Goal: Communication & Community: Share content

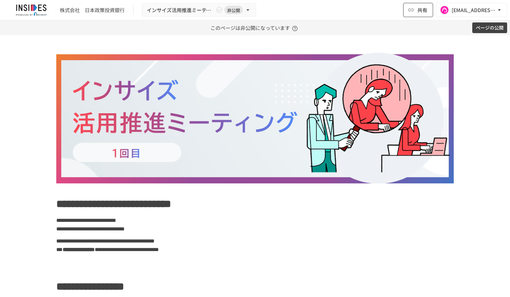
click at [422, 10] on span "共有" at bounding box center [423, 10] width 10 height 8
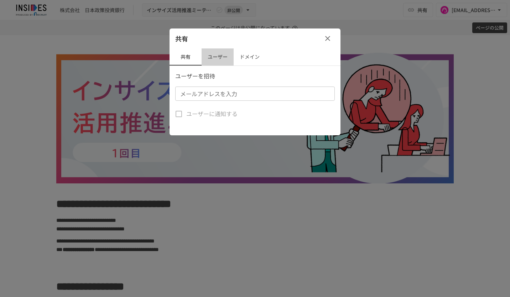
click at [226, 55] on button "ユーザー" at bounding box center [218, 56] width 32 height 17
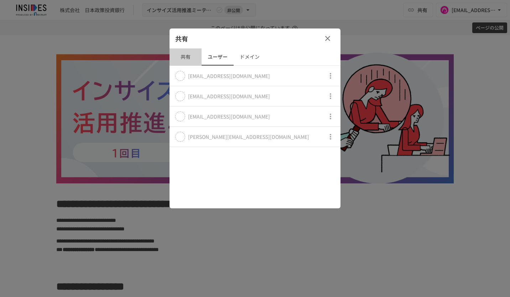
click at [184, 60] on button "共有" at bounding box center [186, 56] width 32 height 17
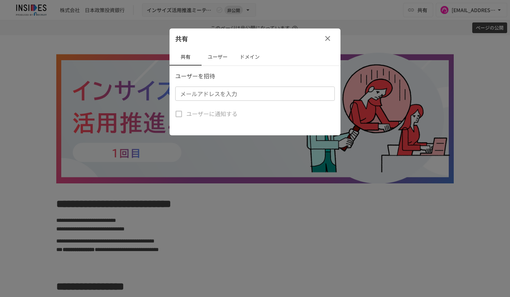
click at [205, 95] on input "メールアドレスを入力" at bounding box center [254, 94] width 154 height 10
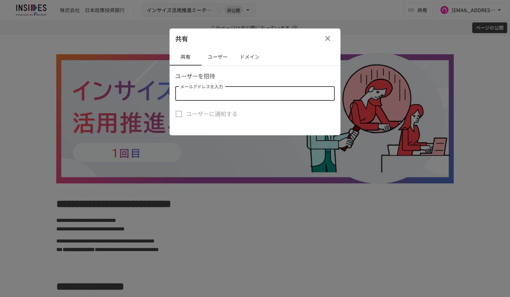
paste input "**********"
type input "**********"
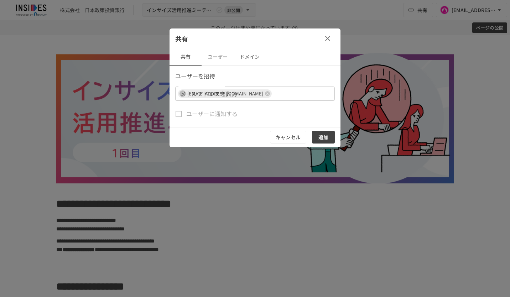
click at [291, 41] on div "共有" at bounding box center [255, 39] width 171 height 20
click at [328, 136] on button "追加" at bounding box center [323, 137] width 23 height 13
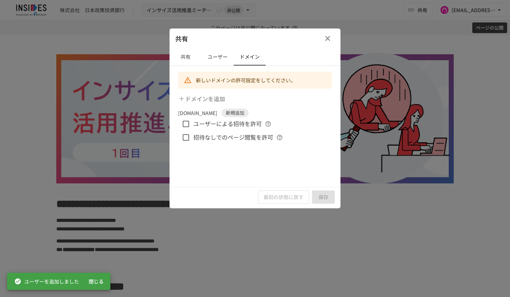
click at [326, 36] on icon "button" at bounding box center [328, 38] width 9 height 9
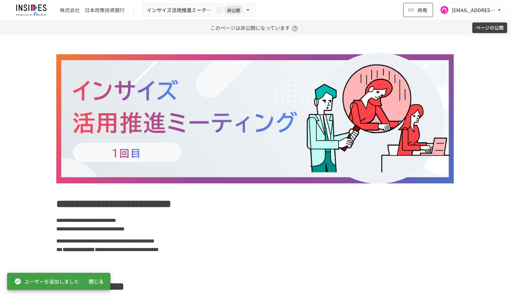
click at [414, 9] on icon "button" at bounding box center [411, 10] width 6 height 3
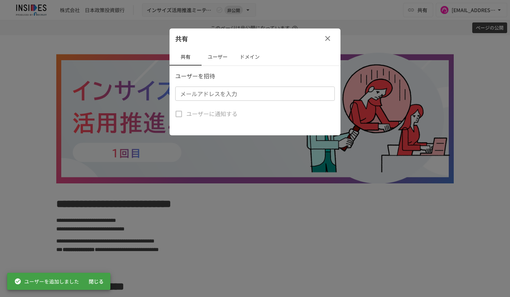
click at [214, 92] on input "メールアドレスを入力" at bounding box center [254, 94] width 154 height 10
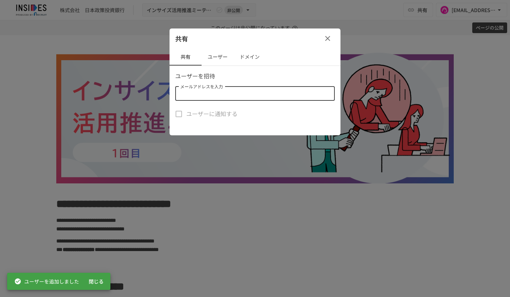
paste input "**********"
type input "**********"
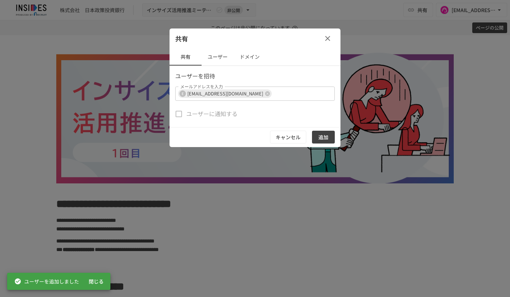
click at [286, 36] on div "共有" at bounding box center [255, 39] width 171 height 20
click at [329, 137] on button "追加" at bounding box center [323, 137] width 23 height 13
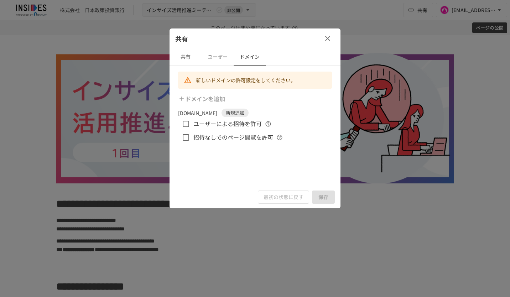
click at [325, 36] on icon "button" at bounding box center [328, 38] width 9 height 9
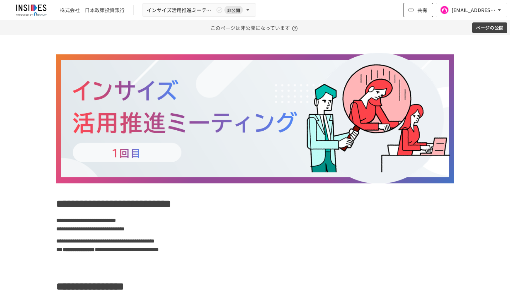
click at [422, 12] on span "共有" at bounding box center [423, 10] width 10 height 8
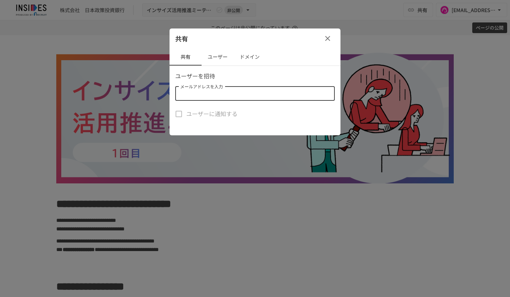
click at [277, 91] on input "メールアドレスを入力" at bounding box center [254, 94] width 154 height 10
paste input "**********"
type input "**********"
click at [286, 38] on div "共有" at bounding box center [255, 39] width 171 height 20
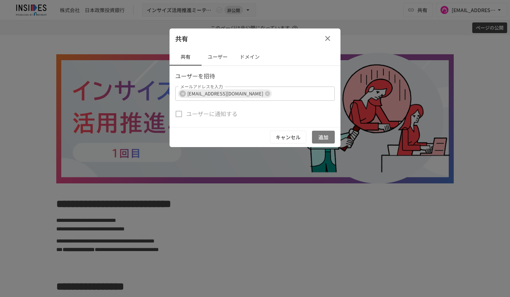
click at [326, 136] on button "追加" at bounding box center [323, 137] width 23 height 13
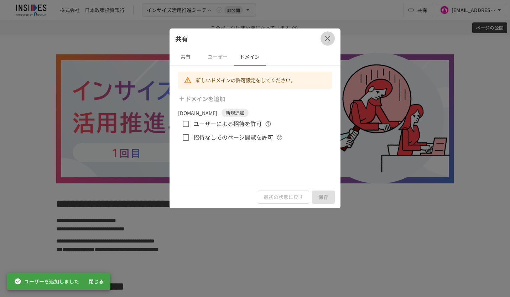
click at [326, 39] on icon "button" at bounding box center [327, 38] width 5 height 5
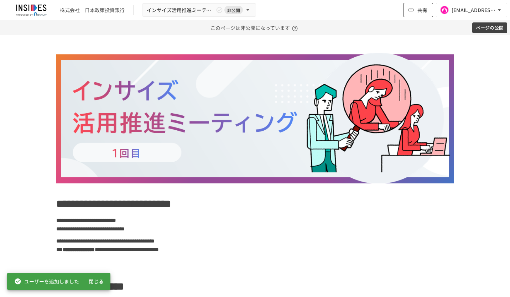
click at [422, 11] on span "共有" at bounding box center [423, 10] width 10 height 8
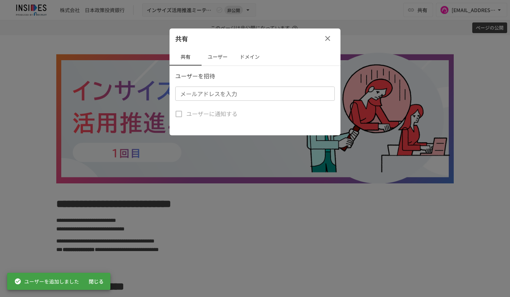
click at [286, 92] on input "メールアドレスを入力" at bounding box center [254, 94] width 154 height 10
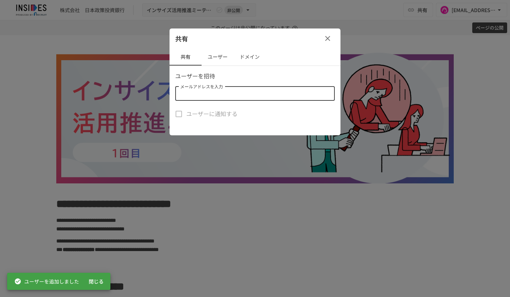
paste input "**********"
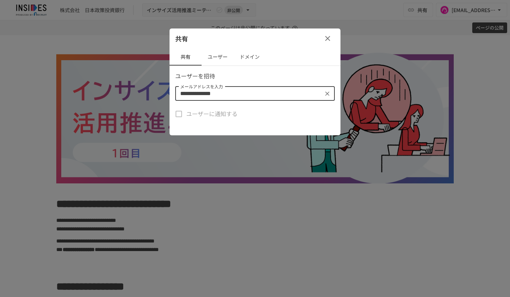
type input "**********"
click at [293, 39] on div "共有" at bounding box center [255, 39] width 171 height 20
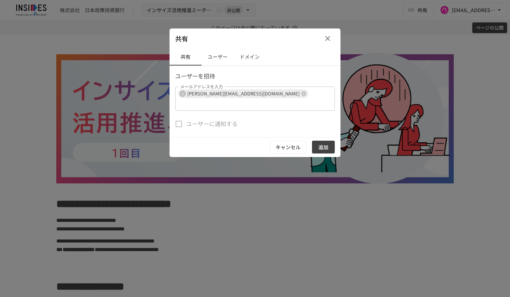
click at [330, 141] on button "追加" at bounding box center [323, 147] width 23 height 13
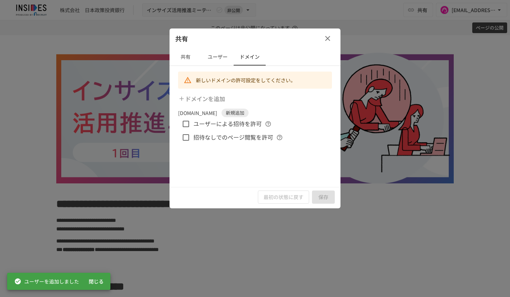
click at [329, 37] on icon "button" at bounding box center [328, 38] width 9 height 9
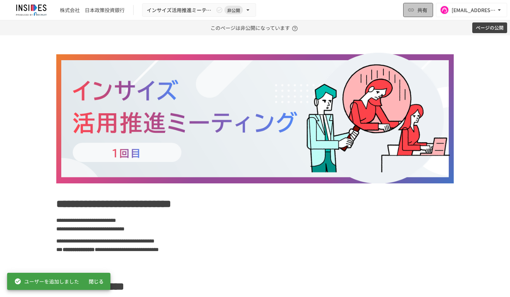
click at [426, 8] on span "共有" at bounding box center [423, 10] width 10 height 8
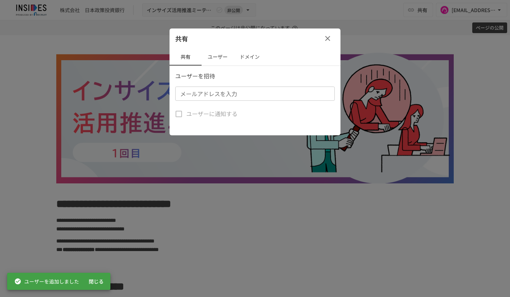
click at [221, 58] on button "ユーザー" at bounding box center [218, 56] width 32 height 17
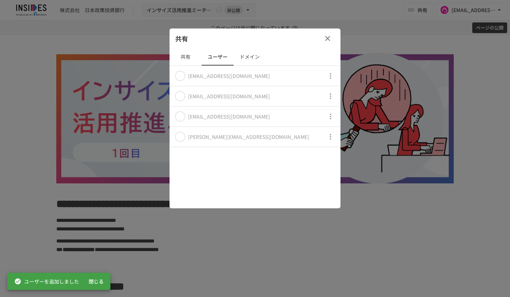
click at [330, 38] on icon "button" at bounding box center [328, 38] width 9 height 9
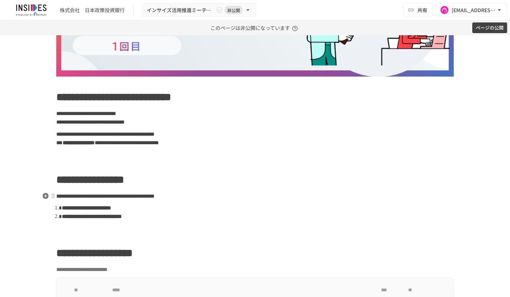
scroll to position [249, 0]
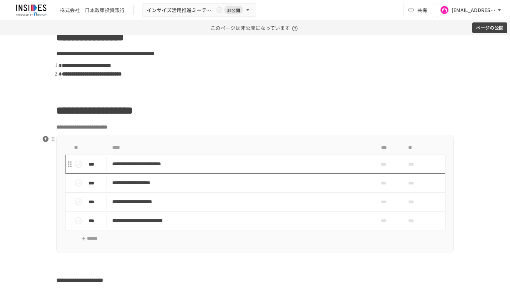
click at [276, 161] on p "**********" at bounding box center [240, 164] width 256 height 9
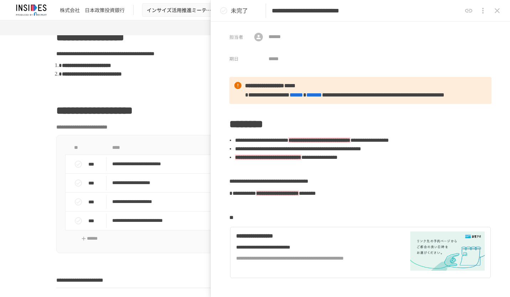
drag, startPoint x: 428, startPoint y: 11, endPoint x: 409, endPoint y: 10, distance: 19.3
click at [409, 10] on input "**********" at bounding box center [367, 11] width 190 height 12
paste input "**********"
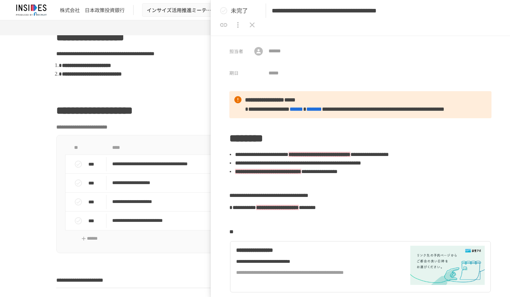
type input "**********"
click at [257, 21] on icon "close drawer" at bounding box center [252, 25] width 9 height 9
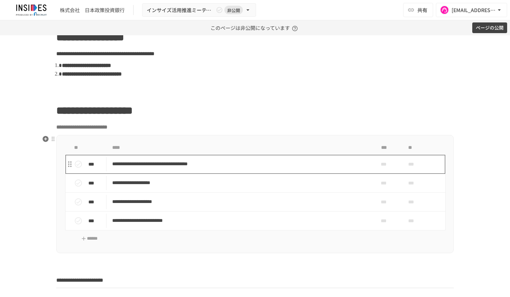
click at [238, 161] on p "**********" at bounding box center [240, 164] width 256 height 9
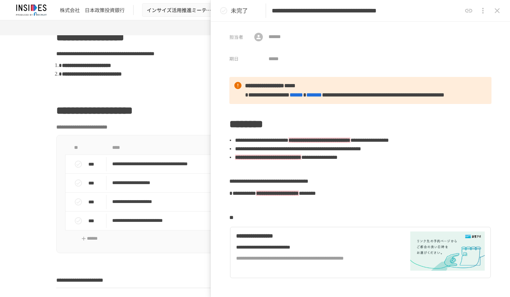
click at [429, 11] on input "**********" at bounding box center [367, 11] width 190 height 12
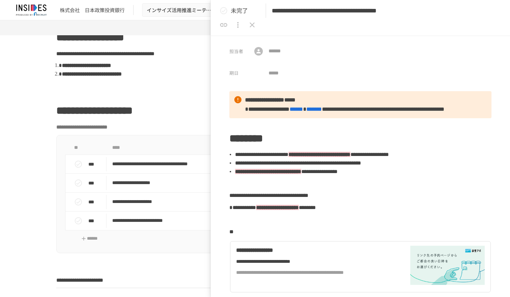
scroll to position [0, 69]
click at [257, 21] on icon "close drawer" at bounding box center [252, 25] width 9 height 9
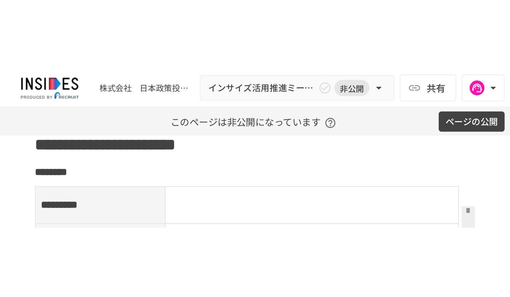
scroll to position [855, 0]
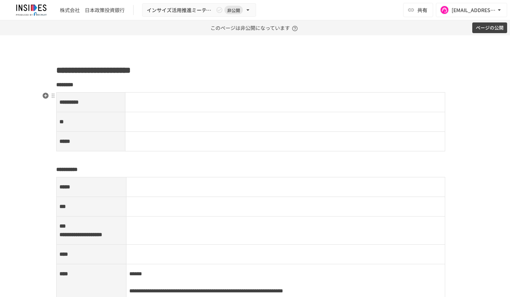
click at [179, 103] on p at bounding box center [285, 102] width 314 height 9
click at [179, 102] on td at bounding box center [285, 103] width 320 height 20
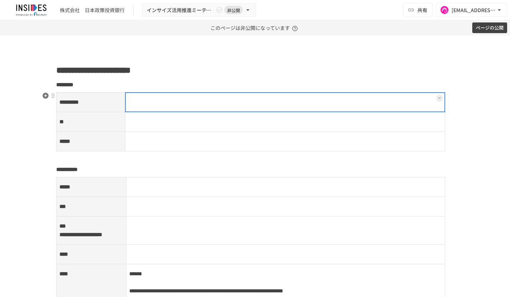
click at [179, 102] on div at bounding box center [285, 102] width 321 height 20
click at [179, 102] on p at bounding box center [285, 102] width 314 height 9
click at [178, 121] on td at bounding box center [285, 122] width 320 height 20
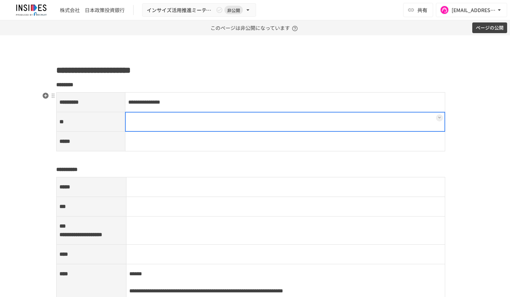
click at [151, 117] on div at bounding box center [285, 122] width 321 height 20
click at [151, 118] on p at bounding box center [285, 121] width 314 height 9
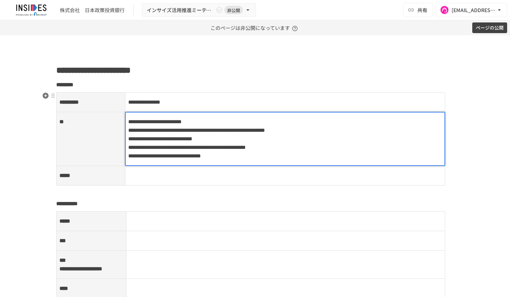
click at [128, 119] on span "**********" at bounding box center [154, 121] width 53 height 5
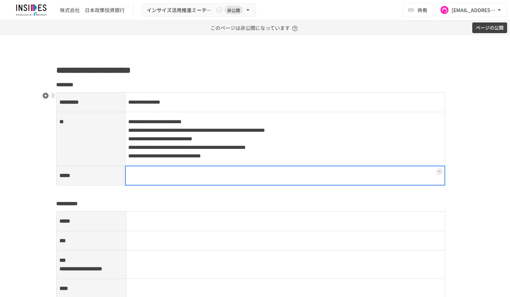
click at [154, 179] on td at bounding box center [285, 176] width 320 height 20
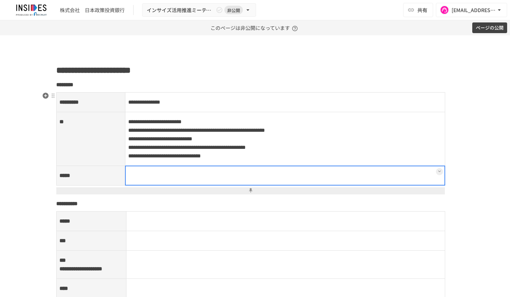
click at [144, 180] on div at bounding box center [285, 176] width 321 height 20
click at [144, 180] on p at bounding box center [285, 175] width 314 height 9
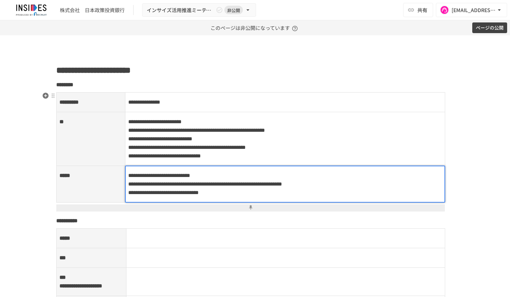
click at [128, 178] on span "**********" at bounding box center [159, 175] width 62 height 5
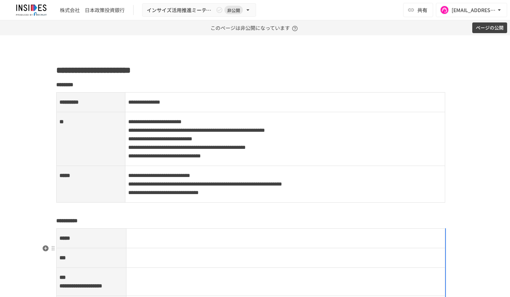
click at [181, 243] on p at bounding box center [285, 238] width 313 height 9
click at [137, 248] on td at bounding box center [285, 239] width 319 height 20
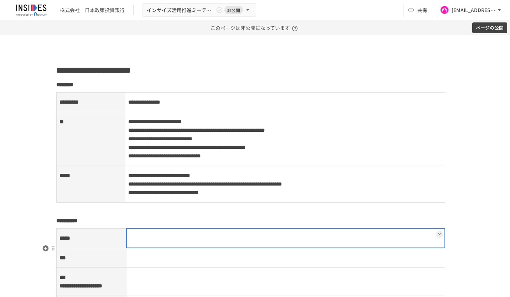
click at [137, 248] on div at bounding box center [286, 238] width 320 height 20
click at [137, 243] on p at bounding box center [285, 238] width 313 height 9
click at [218, 268] on td at bounding box center [285, 258] width 319 height 20
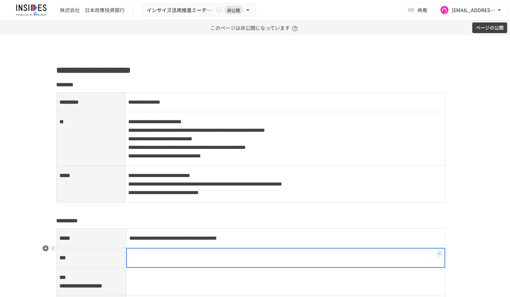
scroll to position [891, 0]
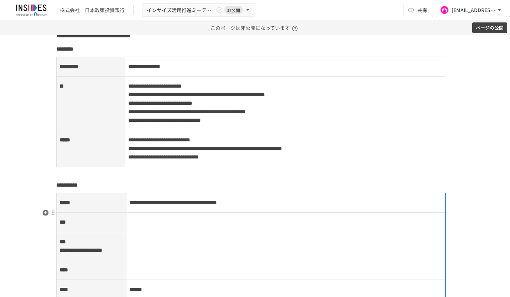
click at [151, 232] on td at bounding box center [285, 223] width 319 height 20
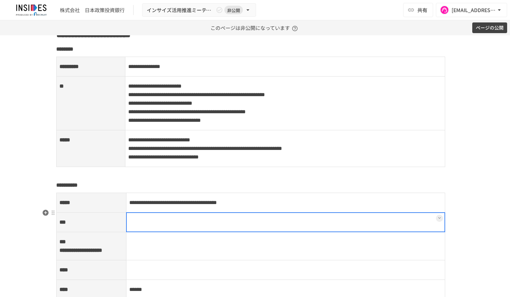
click at [151, 232] on div at bounding box center [286, 222] width 320 height 20
click at [151, 227] on p at bounding box center [285, 222] width 313 height 9
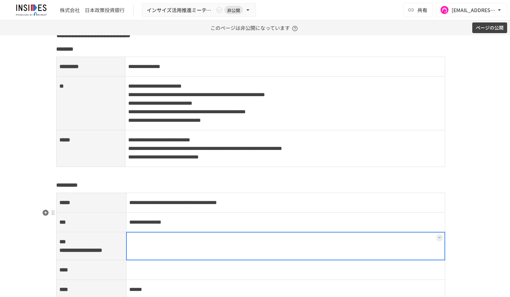
click at [177, 260] on td at bounding box center [285, 246] width 319 height 28
click at [161, 259] on div at bounding box center [286, 246] width 320 height 29
click at [161, 247] on p at bounding box center [285, 241] width 313 height 9
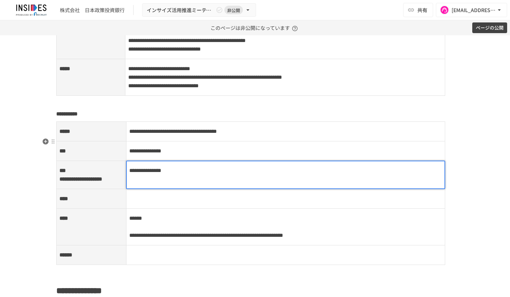
click at [155, 209] on td at bounding box center [285, 199] width 319 height 20
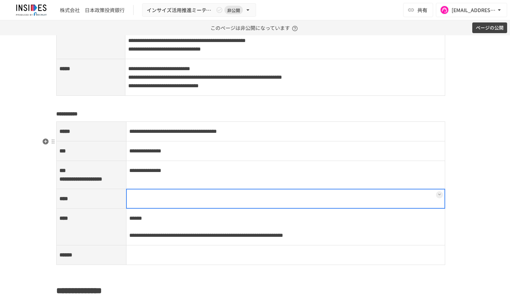
click at [155, 209] on div at bounding box center [286, 199] width 320 height 20
click at [155, 203] on p at bounding box center [285, 198] width 313 height 9
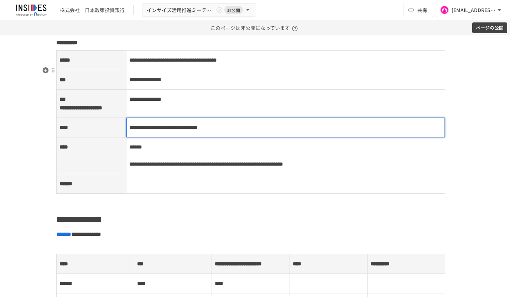
scroll to position [1105, 0]
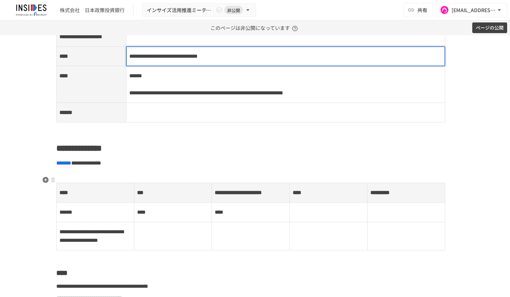
click at [339, 155] on h2 "**********" at bounding box center [255, 148] width 398 height 14
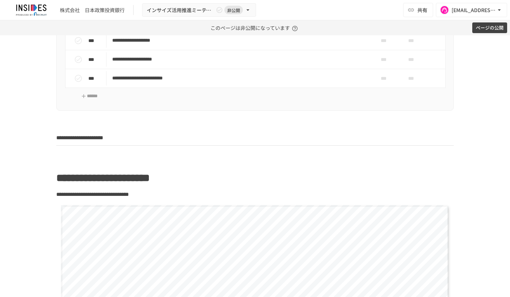
scroll to position [214, 0]
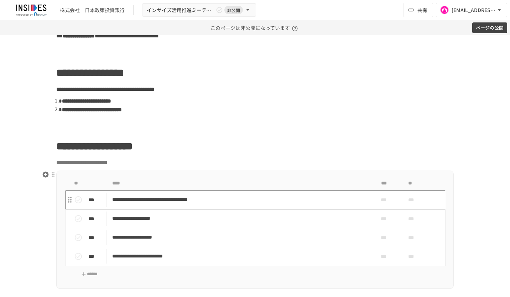
click at [340, 198] on p "**********" at bounding box center [240, 199] width 256 height 9
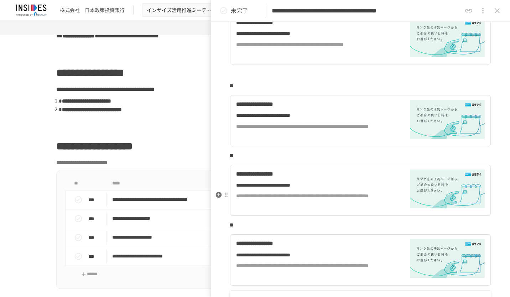
scroll to position [107, 0]
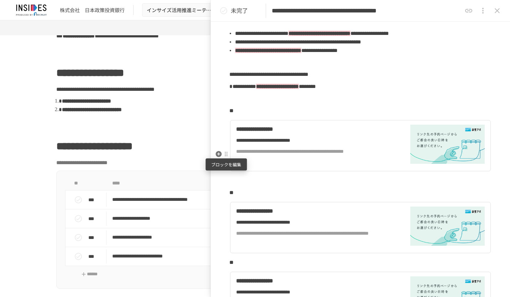
click at [226, 156] on div at bounding box center [226, 154] width 6 height 6
click at [235, 177] on div at bounding box center [232, 179] width 10 height 7
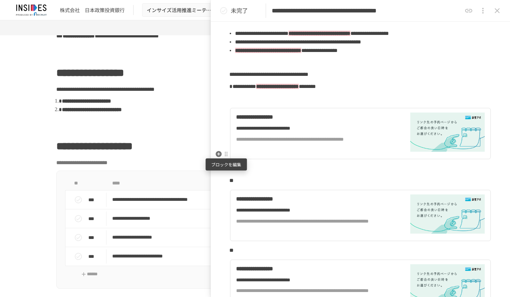
click at [227, 154] on div at bounding box center [226, 154] width 6 height 6
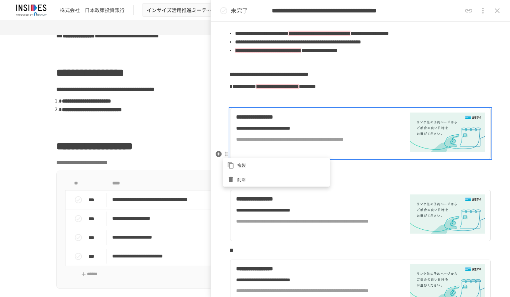
click at [236, 175] on li "削除" at bounding box center [276, 179] width 107 height 14
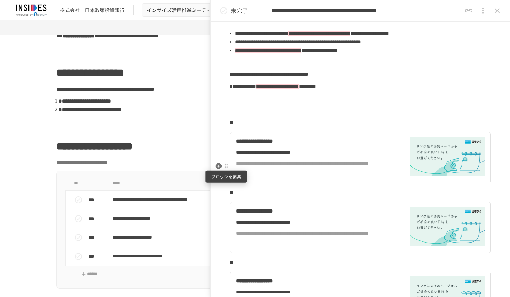
click at [227, 165] on div at bounding box center [226, 167] width 6 height 6
click at [238, 187] on li "削除" at bounding box center [276, 192] width 107 height 14
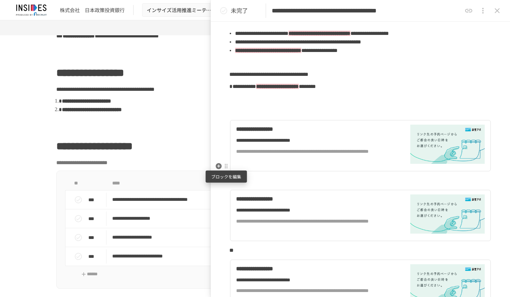
click at [227, 168] on div at bounding box center [226, 167] width 6 height 6
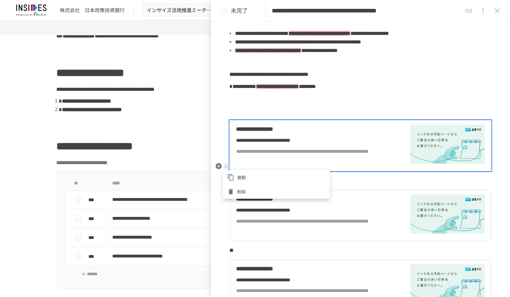
click at [238, 190] on span "削除" at bounding box center [281, 191] width 88 height 7
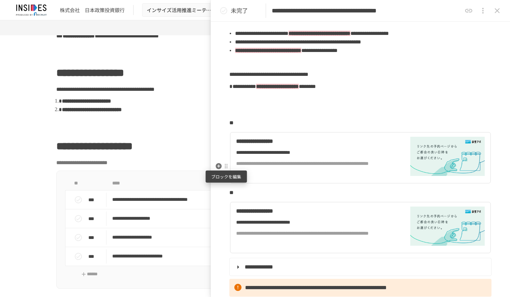
click at [226, 168] on div at bounding box center [226, 167] width 6 height 6
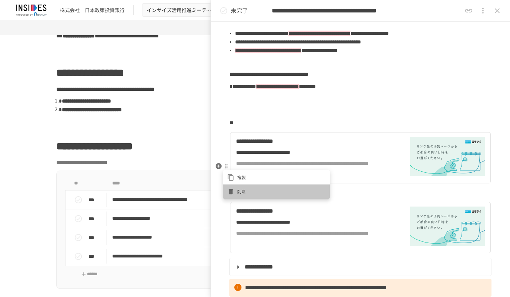
click at [237, 185] on li "削除" at bounding box center [276, 192] width 107 height 14
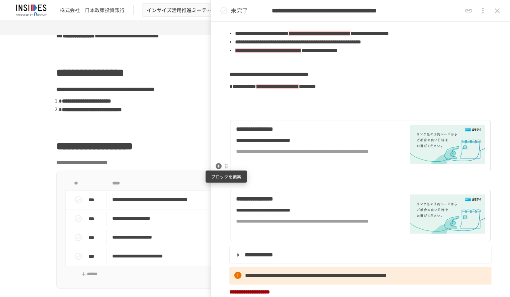
click at [227, 167] on div at bounding box center [226, 167] width 6 height 6
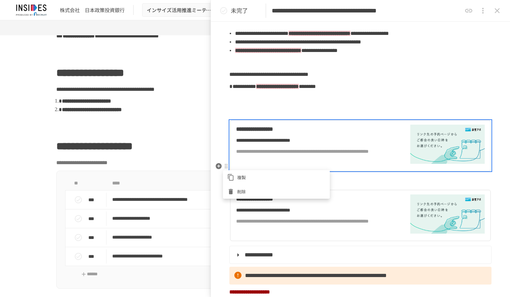
click at [237, 190] on span "削除" at bounding box center [281, 191] width 88 height 7
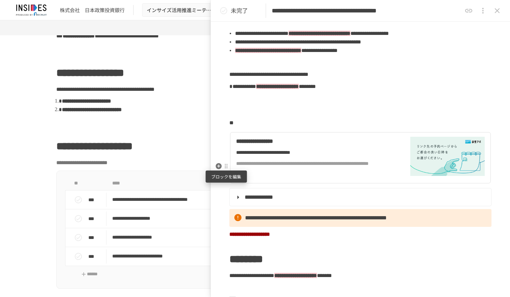
click at [227, 168] on div at bounding box center [226, 167] width 6 height 6
click at [249, 189] on span "削除" at bounding box center [281, 191] width 88 height 7
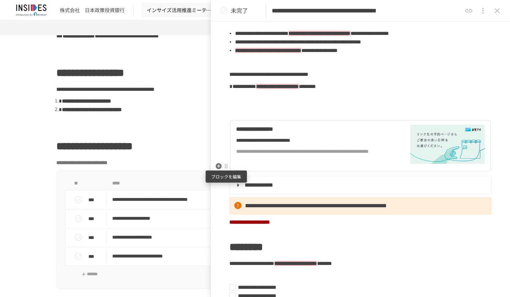
click at [226, 165] on div at bounding box center [226, 167] width 6 height 6
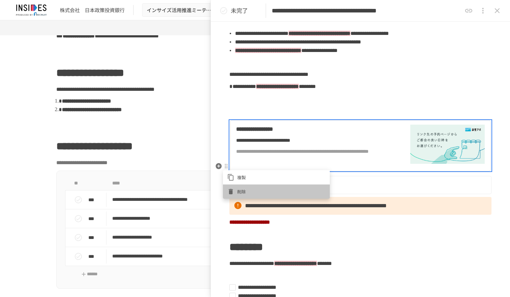
click at [252, 190] on span "削除" at bounding box center [281, 191] width 88 height 7
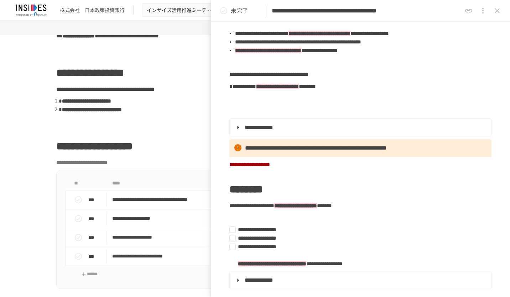
click at [495, 11] on icon "close drawer" at bounding box center [497, 10] width 9 height 9
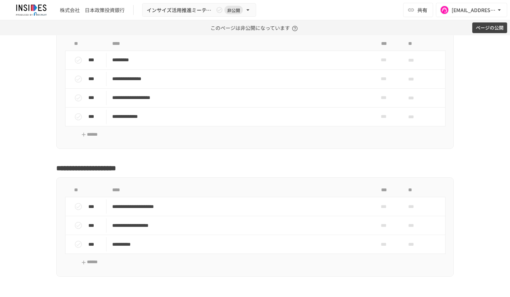
scroll to position [2174, 0]
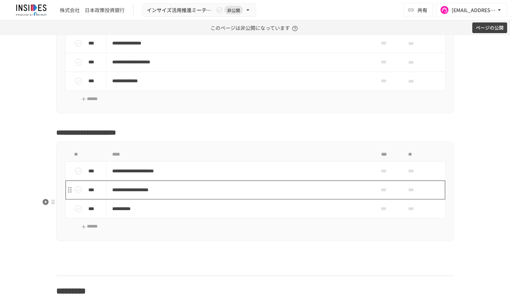
click at [218, 195] on p "**********" at bounding box center [240, 190] width 256 height 9
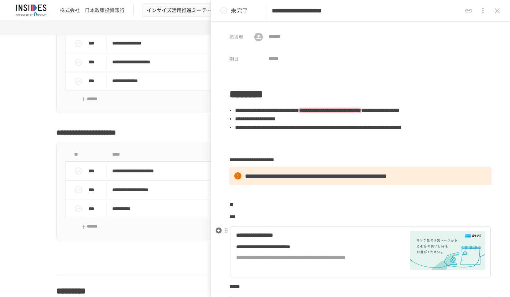
scroll to position [107, 0]
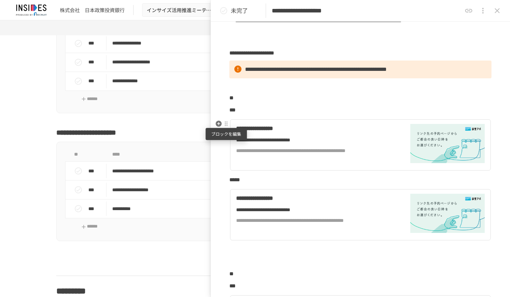
click at [226, 124] on div at bounding box center [226, 124] width 6 height 6
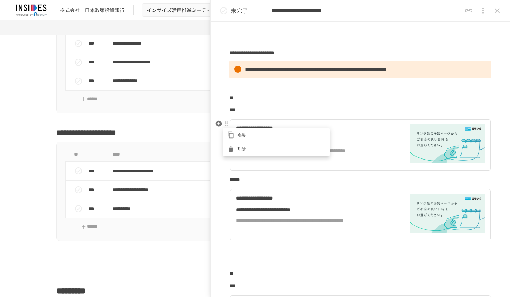
click at [242, 148] on span "削除" at bounding box center [281, 149] width 88 height 7
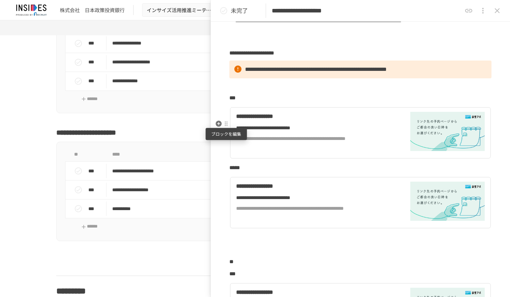
click at [227, 124] on div at bounding box center [226, 124] width 6 height 6
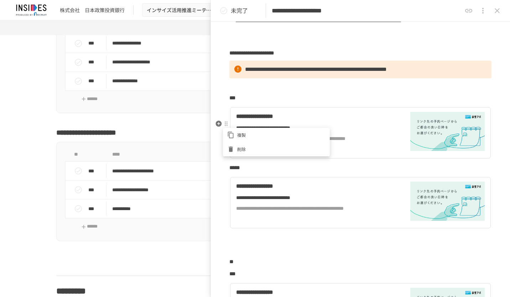
click at [242, 149] on span "削除" at bounding box center [281, 149] width 88 height 7
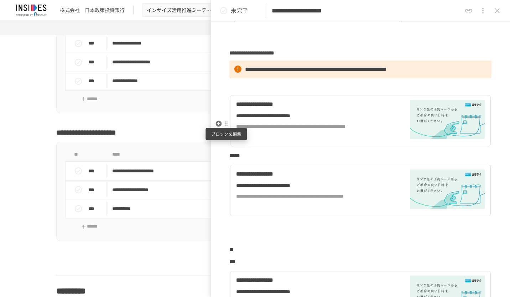
click at [226, 122] on div at bounding box center [226, 124] width 6 height 6
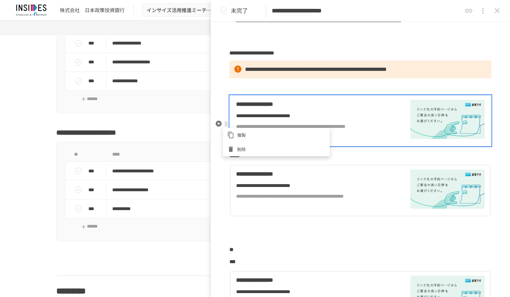
click at [244, 147] on span "削除" at bounding box center [281, 149] width 88 height 7
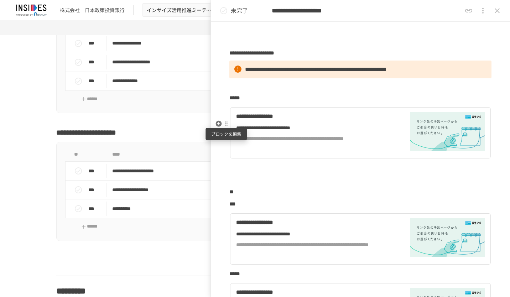
click at [226, 125] on div at bounding box center [226, 124] width 6 height 6
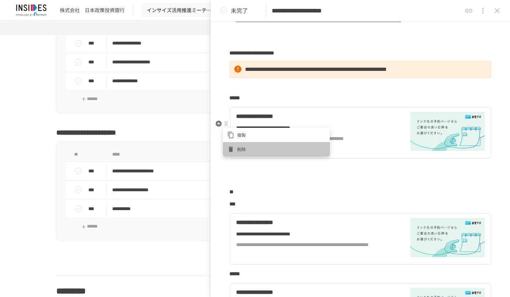
click at [243, 147] on span "削除" at bounding box center [281, 149] width 88 height 7
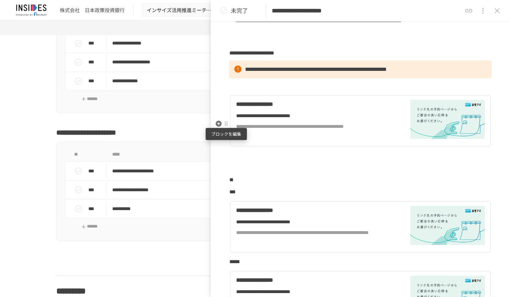
click at [227, 123] on div at bounding box center [226, 124] width 6 height 6
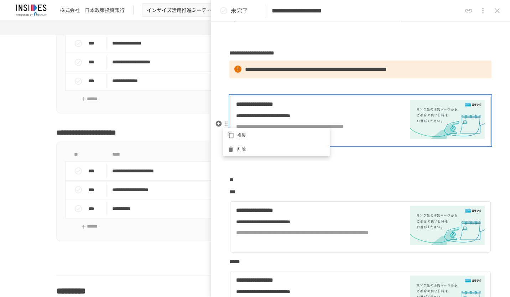
click at [246, 145] on li "削除" at bounding box center [276, 149] width 107 height 14
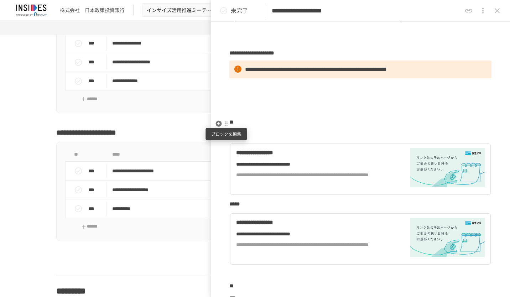
click at [227, 126] on div at bounding box center [226, 124] width 6 height 6
click at [238, 146] on span "削除" at bounding box center [281, 149] width 88 height 7
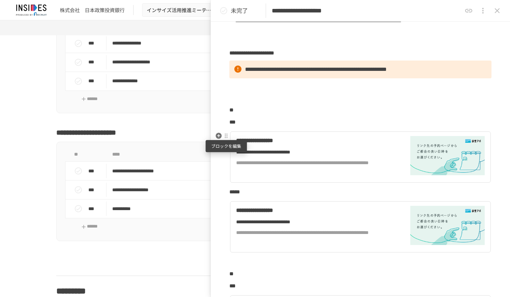
click at [227, 136] on div at bounding box center [226, 136] width 6 height 6
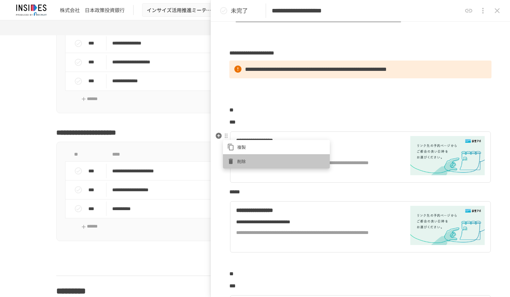
click at [243, 156] on li "削除" at bounding box center [276, 161] width 107 height 14
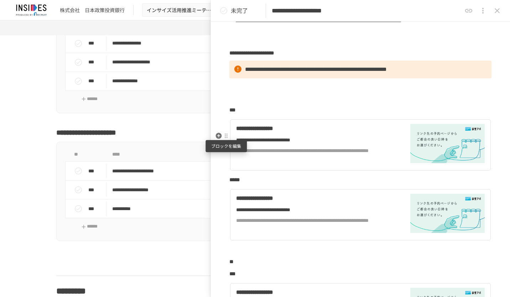
click at [227, 136] on div at bounding box center [226, 136] width 6 height 6
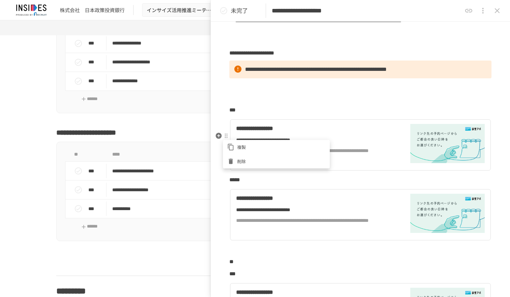
click at [244, 159] on span "削除" at bounding box center [281, 161] width 88 height 7
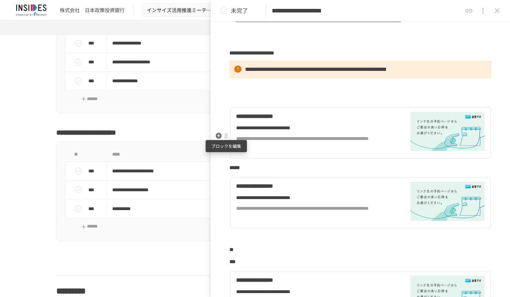
click at [228, 136] on div at bounding box center [226, 136] width 6 height 6
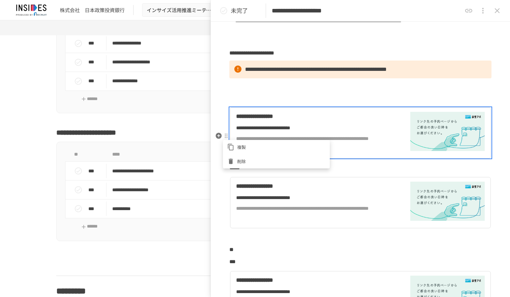
click at [246, 161] on span "削除" at bounding box center [281, 161] width 88 height 7
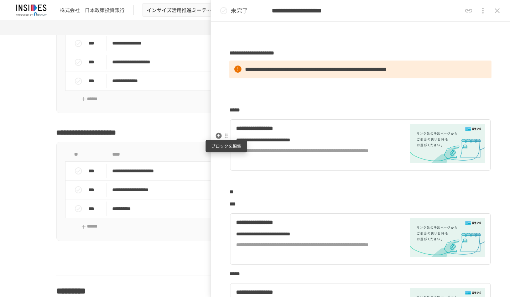
click at [226, 136] on div at bounding box center [226, 136] width 6 height 6
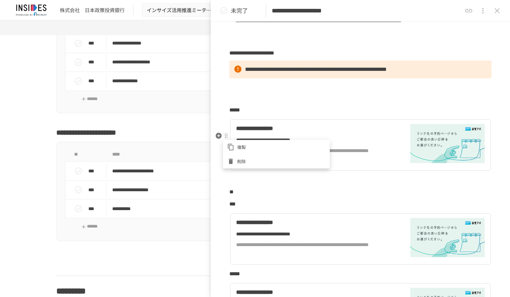
click at [247, 159] on span "削除" at bounding box center [281, 161] width 88 height 7
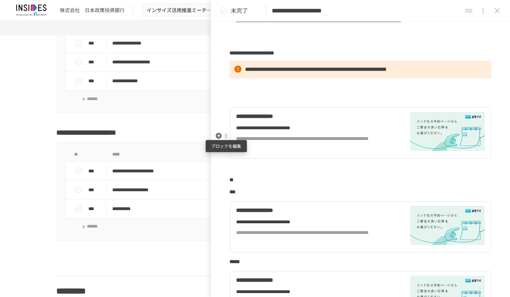
click at [226, 137] on div at bounding box center [226, 136] width 6 height 6
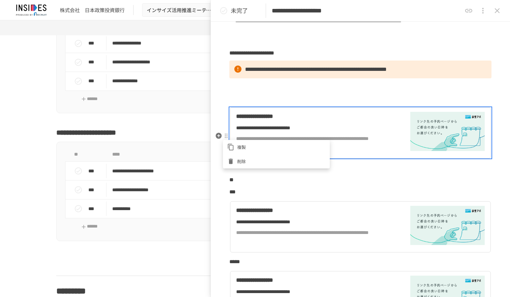
click at [247, 158] on span "削除" at bounding box center [281, 161] width 88 height 7
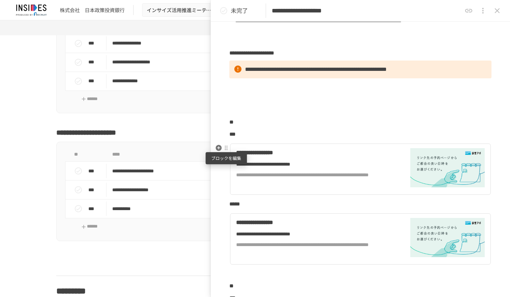
click at [228, 148] on div at bounding box center [226, 148] width 6 height 6
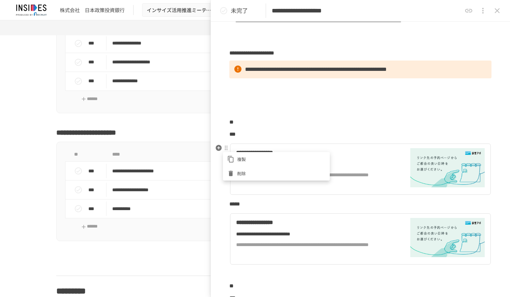
click at [255, 170] on li "削除" at bounding box center [276, 173] width 107 height 14
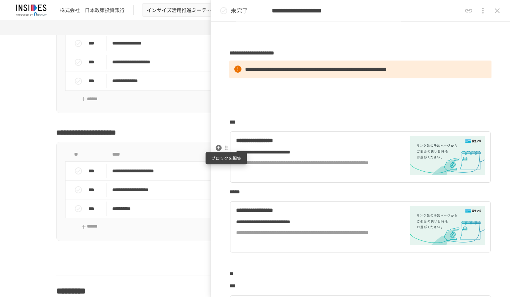
click at [226, 149] on div at bounding box center [226, 148] width 6 height 6
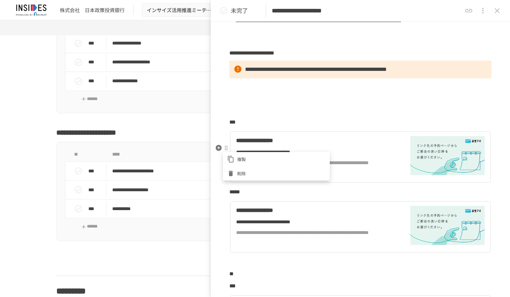
click at [243, 175] on span "削除" at bounding box center [281, 173] width 88 height 7
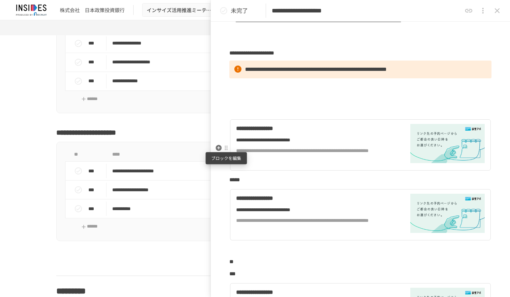
click at [226, 150] on div at bounding box center [226, 148] width 6 height 6
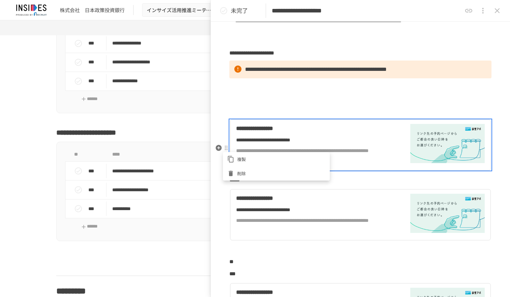
click at [248, 172] on span "削除" at bounding box center [281, 173] width 88 height 7
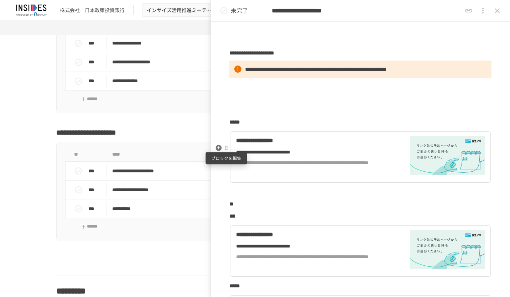
click at [228, 150] on div at bounding box center [226, 148] width 6 height 6
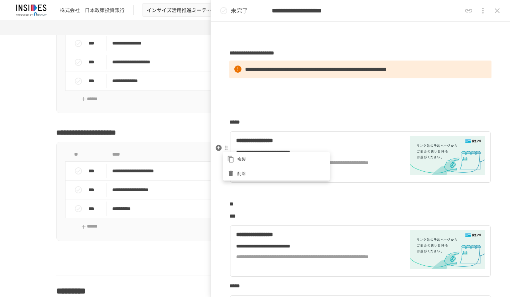
click at [249, 170] on span "削除" at bounding box center [281, 173] width 88 height 7
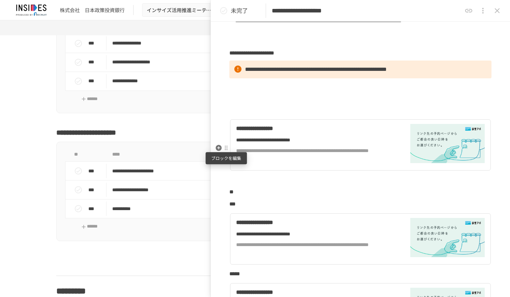
click at [228, 148] on div at bounding box center [226, 148] width 6 height 6
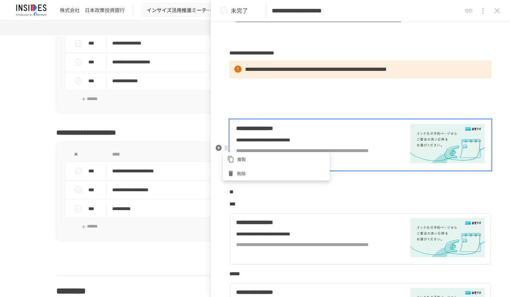
click at [247, 172] on span "削除" at bounding box center [281, 173] width 88 height 7
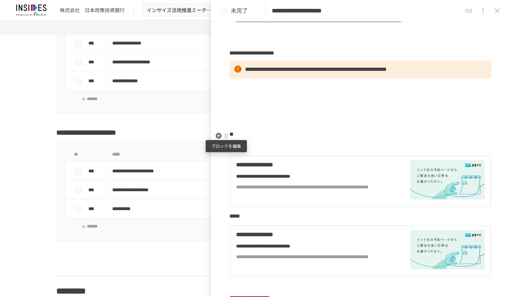
click at [227, 136] on div at bounding box center [226, 136] width 6 height 6
click at [247, 160] on span "削除" at bounding box center [281, 161] width 88 height 7
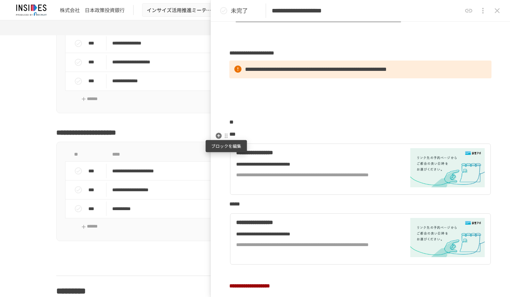
click at [227, 137] on div at bounding box center [226, 136] width 6 height 6
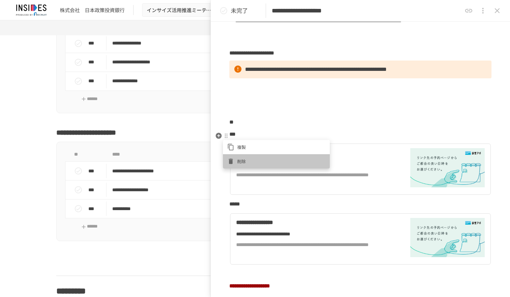
click at [240, 161] on span "削除" at bounding box center [281, 161] width 88 height 7
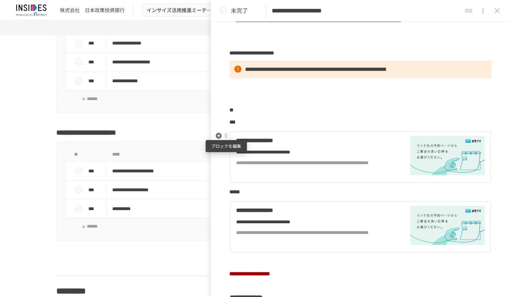
click at [227, 135] on div at bounding box center [226, 136] width 6 height 6
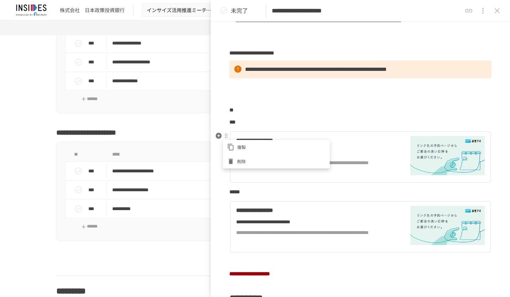
click at [241, 157] on li "削除" at bounding box center [276, 161] width 107 height 14
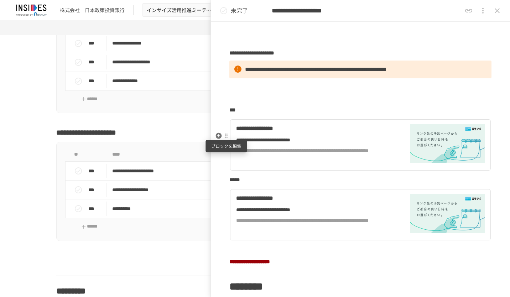
click at [227, 139] on div at bounding box center [226, 136] width 6 height 9
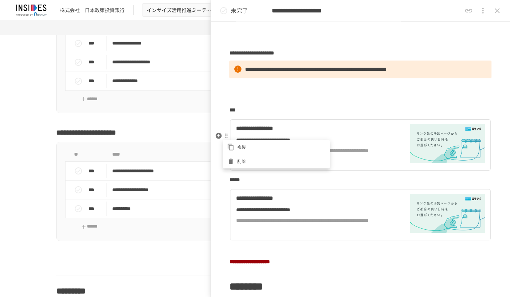
click at [240, 157] on li "削除" at bounding box center [276, 161] width 107 height 14
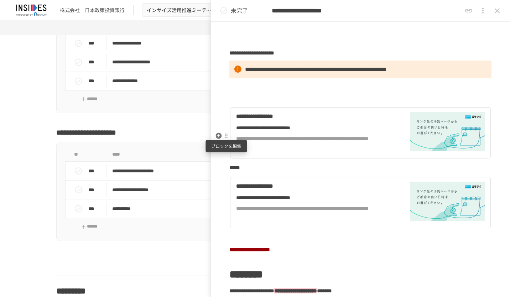
click at [227, 136] on div at bounding box center [226, 136] width 6 height 6
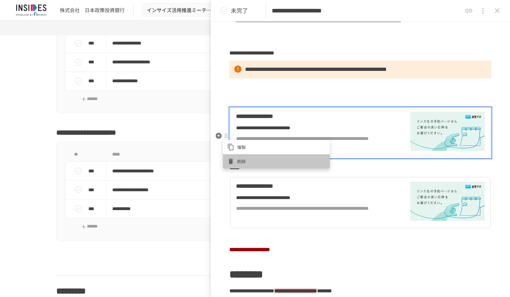
click at [249, 161] on span "削除" at bounding box center [281, 161] width 88 height 7
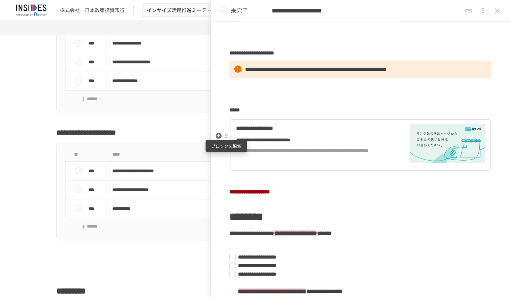
click at [226, 138] on div at bounding box center [226, 136] width 6 height 6
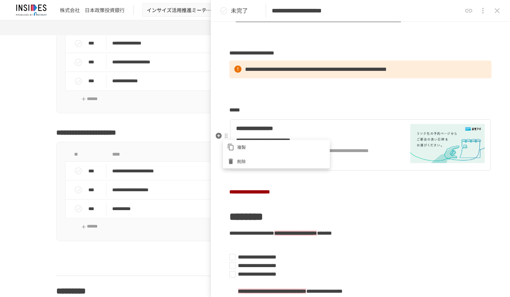
click at [244, 161] on span "削除" at bounding box center [281, 161] width 88 height 7
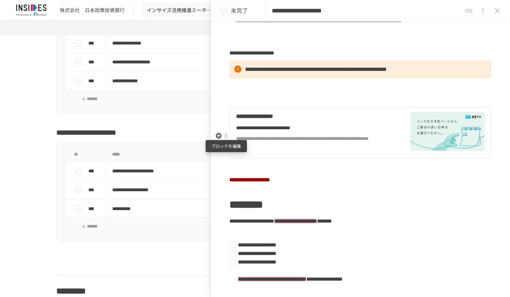
click at [227, 136] on div at bounding box center [226, 136] width 6 height 6
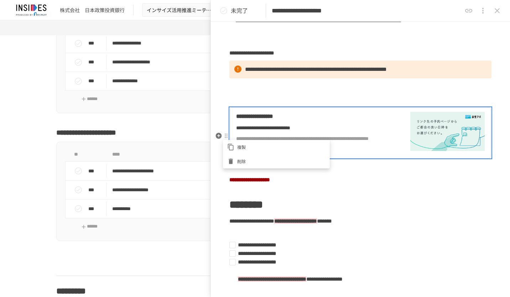
click at [243, 157] on li "削除" at bounding box center [276, 161] width 107 height 14
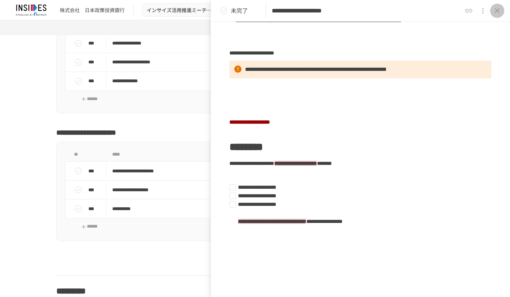
click at [497, 11] on icon "close drawer" at bounding box center [497, 10] width 5 height 5
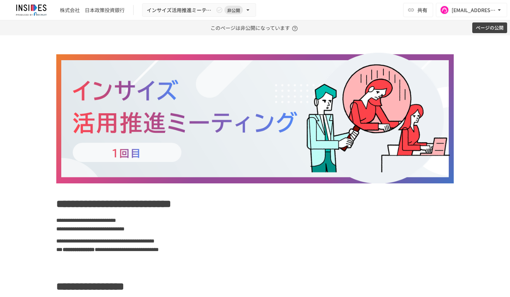
click at [485, 24] on button "ページの公開" at bounding box center [489, 27] width 35 height 11
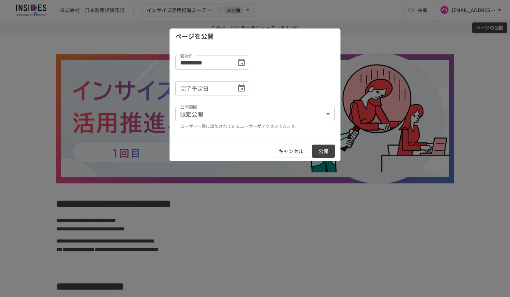
click at [329, 151] on button "公開" at bounding box center [323, 151] width 23 height 13
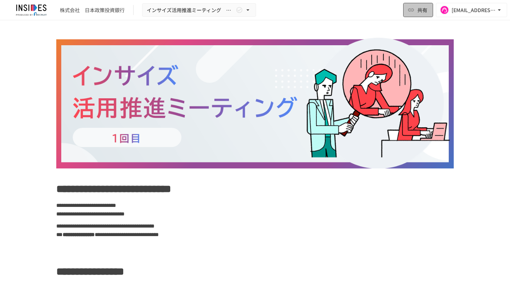
click at [420, 9] on span "共有" at bounding box center [423, 10] width 10 height 8
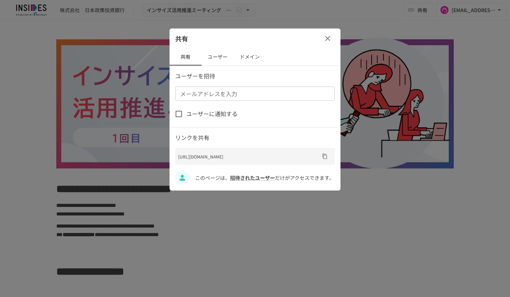
click at [327, 39] on icon "button" at bounding box center [327, 38] width 5 height 5
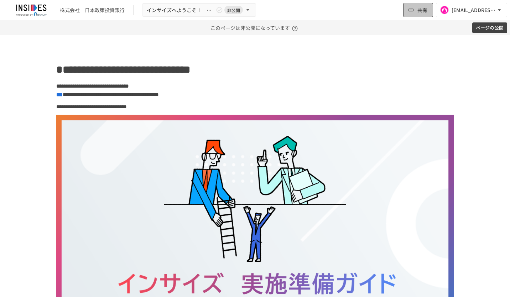
click at [417, 12] on button "共有" at bounding box center [418, 10] width 30 height 14
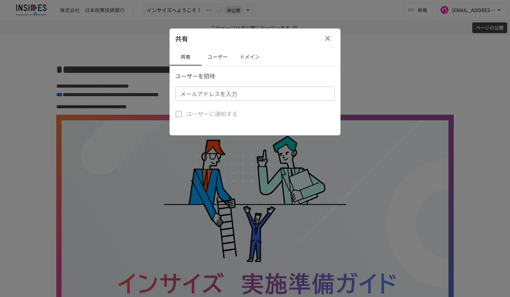
click at [192, 95] on input "メールアドレスを入力" at bounding box center [254, 94] width 154 height 10
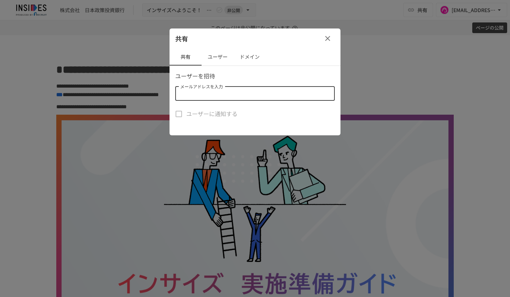
paste input "**********"
type input "**********"
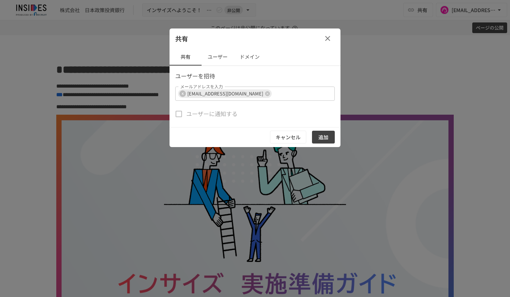
click at [279, 39] on div "共有" at bounding box center [255, 39] width 171 height 20
click at [331, 139] on button "追加" at bounding box center [323, 137] width 23 height 13
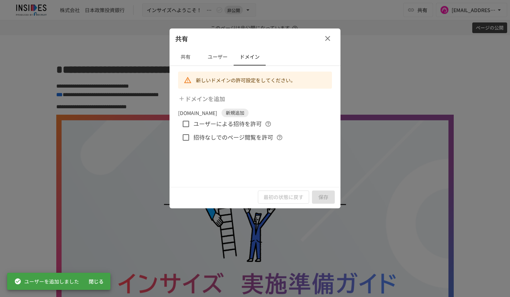
click at [327, 41] on icon "button" at bounding box center [328, 38] width 9 height 9
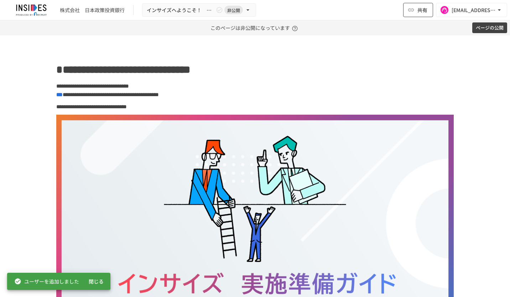
click at [417, 11] on button "共有" at bounding box center [418, 10] width 30 height 14
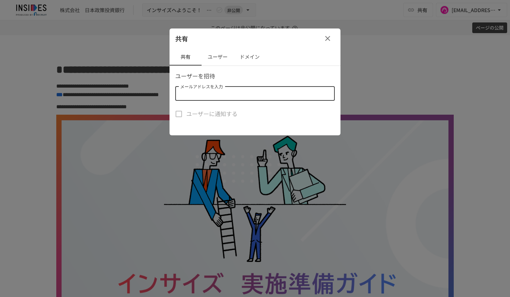
click at [237, 95] on input "メールアドレスを入力" at bounding box center [254, 94] width 154 height 10
paste input "**********"
type input "**********"
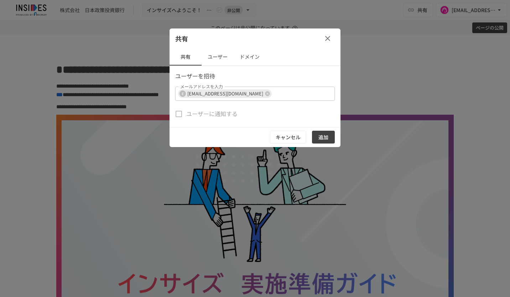
click at [277, 38] on div "共有" at bounding box center [255, 39] width 171 height 20
click at [325, 138] on button "追加" at bounding box center [323, 137] width 23 height 13
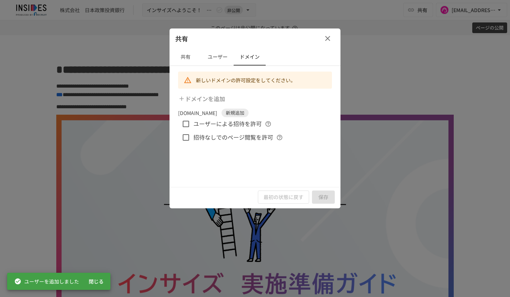
click at [324, 40] on icon "button" at bounding box center [328, 38] width 9 height 9
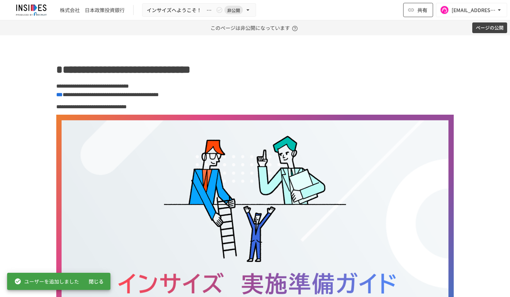
click at [419, 11] on span "共有" at bounding box center [423, 10] width 10 height 8
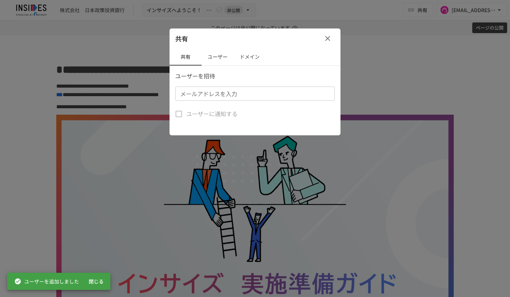
click at [205, 95] on input "メールアドレスを入力" at bounding box center [254, 94] width 154 height 10
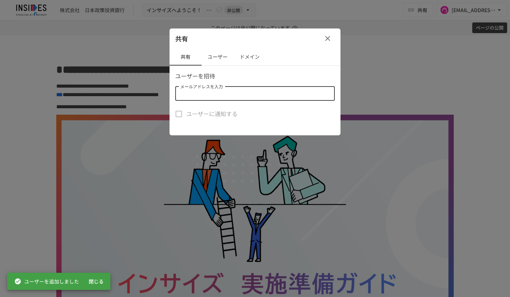
paste input "**********"
type input "**********"
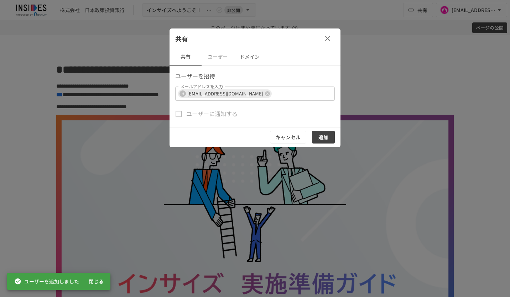
click at [267, 36] on div "共有" at bounding box center [255, 39] width 171 height 20
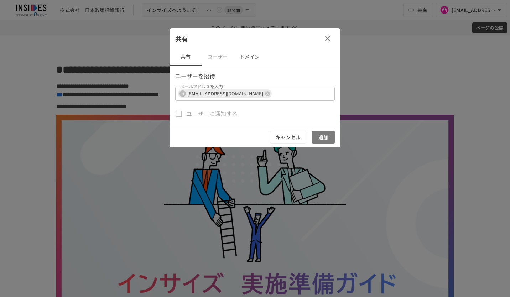
click at [324, 135] on button "追加" at bounding box center [323, 137] width 23 height 13
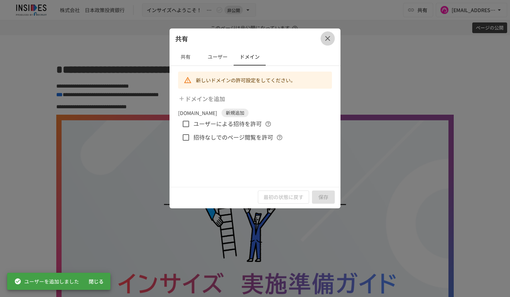
click at [330, 37] on icon "button" at bounding box center [328, 38] width 9 height 9
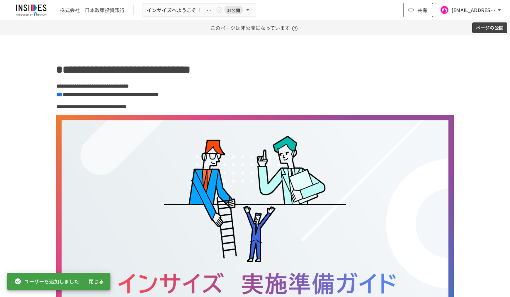
click at [414, 9] on icon "button" at bounding box center [411, 10] width 6 height 3
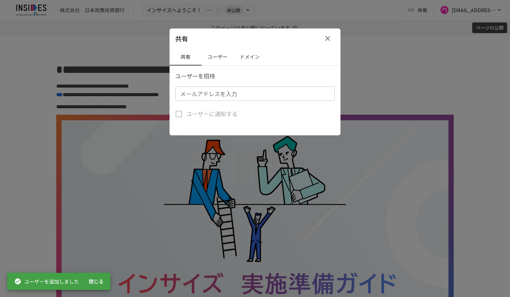
click at [206, 96] on input "メールアドレスを入力" at bounding box center [254, 94] width 154 height 10
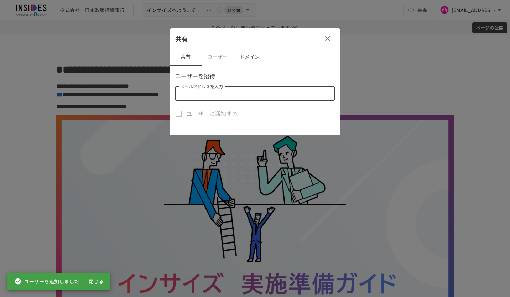
paste input "**********"
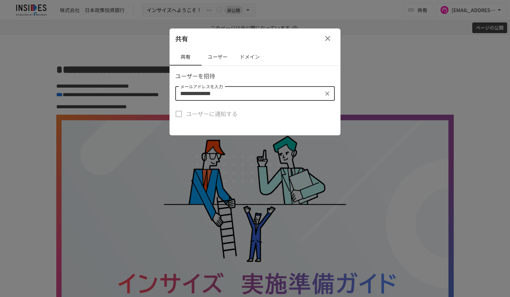
type input "**********"
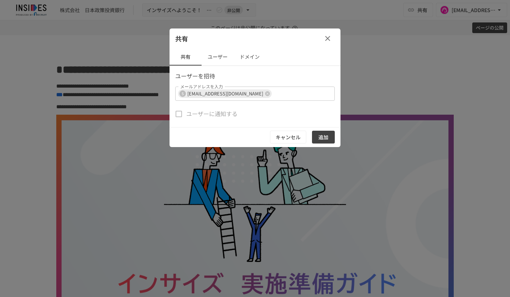
click at [283, 40] on div "共有" at bounding box center [255, 39] width 171 height 20
click at [329, 138] on button "追加" at bounding box center [323, 137] width 23 height 13
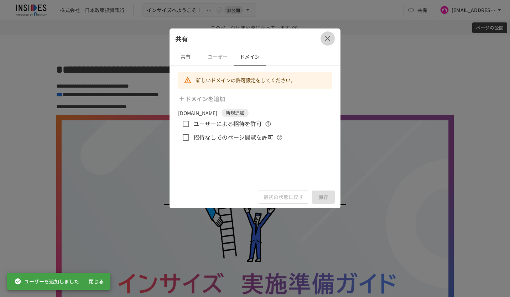
click at [326, 40] on icon "button" at bounding box center [327, 38] width 5 height 5
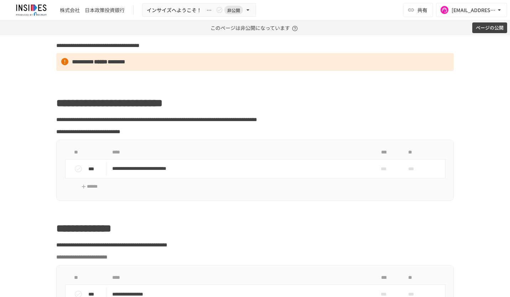
scroll to position [392, 0]
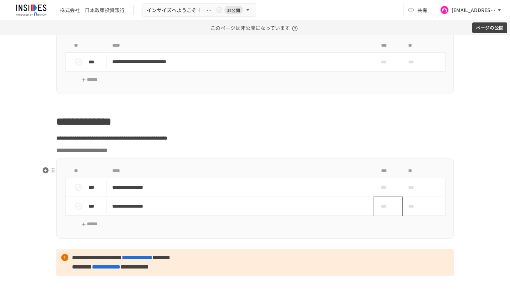
click at [386, 210] on span "***" at bounding box center [385, 206] width 21 height 8
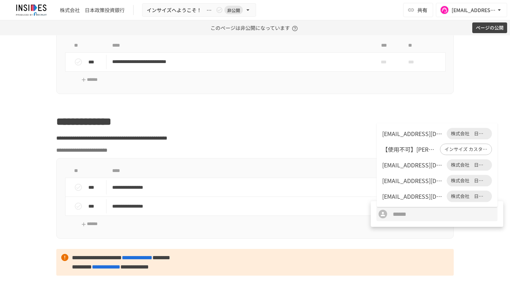
click at [472, 256] on div at bounding box center [255, 148] width 510 height 297
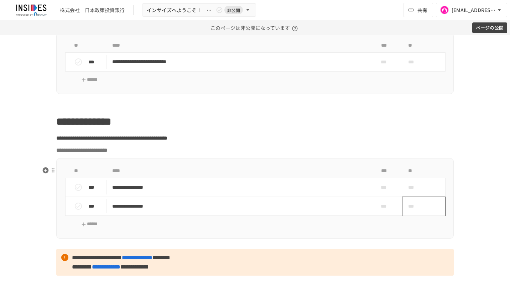
click at [412, 213] on span "***" at bounding box center [415, 206] width 15 height 14
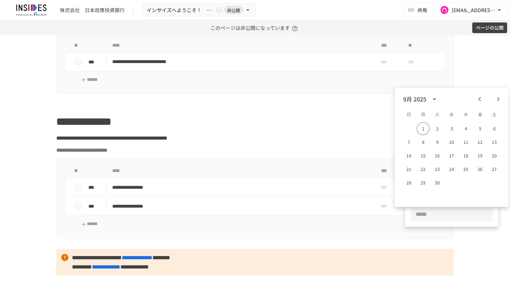
click at [496, 97] on icon "Next month" at bounding box center [498, 99] width 9 height 9
click at [423, 142] on button "6" at bounding box center [423, 142] width 13 height 13
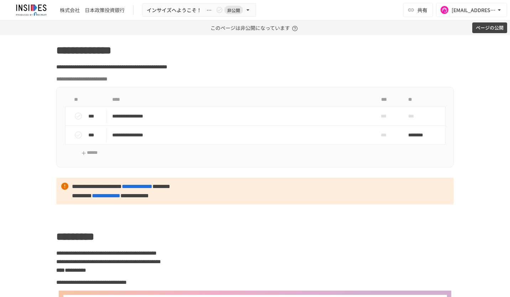
scroll to position [463, 0]
